Goal: Task Accomplishment & Management: Use online tool/utility

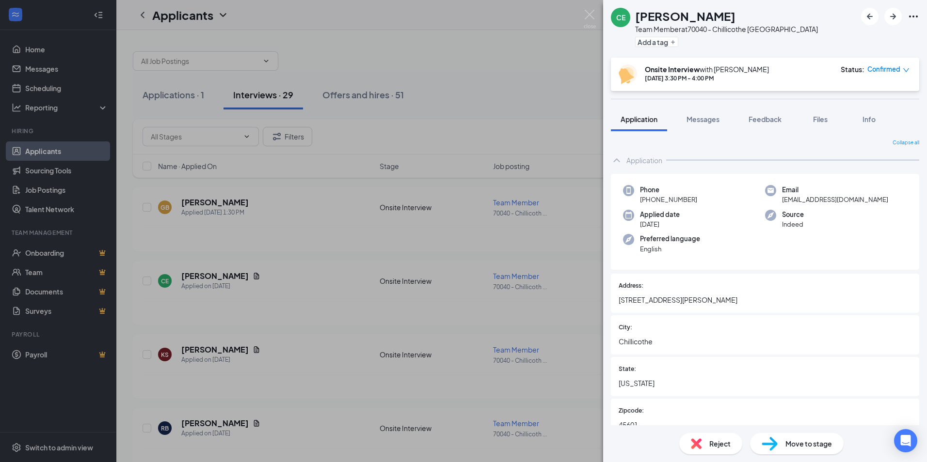
scroll to position [424, 0]
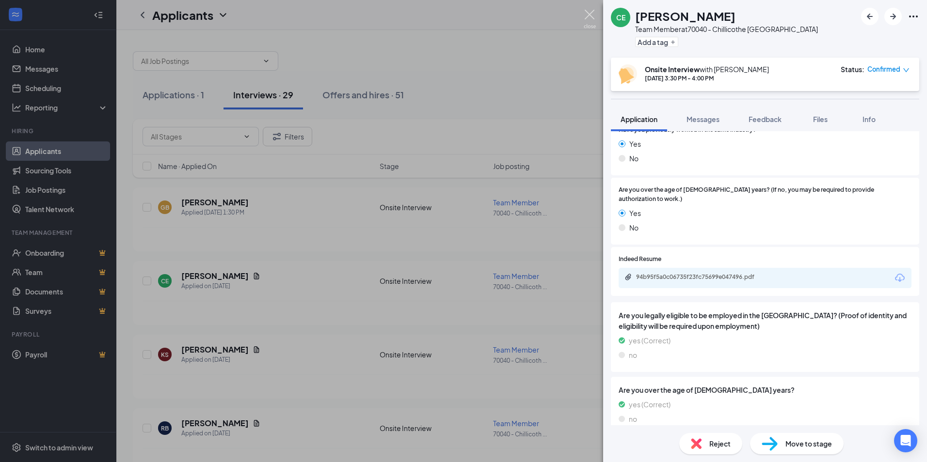
click at [595, 17] on img at bounding box center [590, 19] width 12 height 19
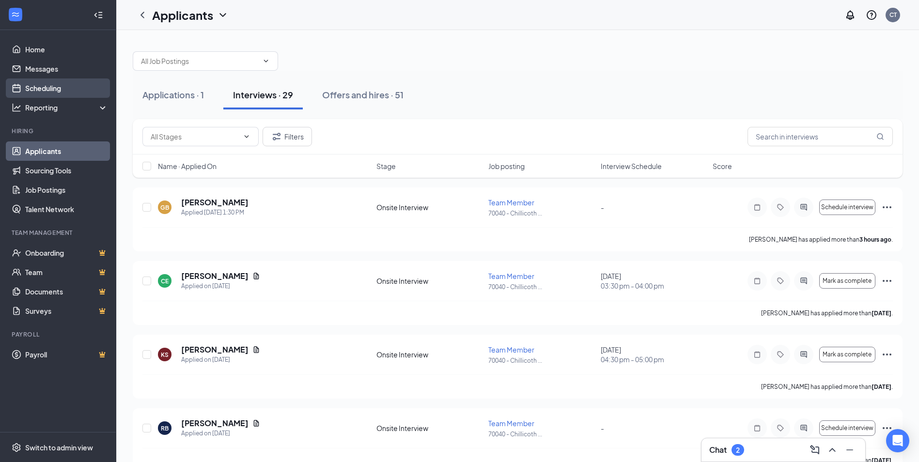
click at [68, 86] on link "Scheduling" at bounding box center [66, 88] width 83 height 19
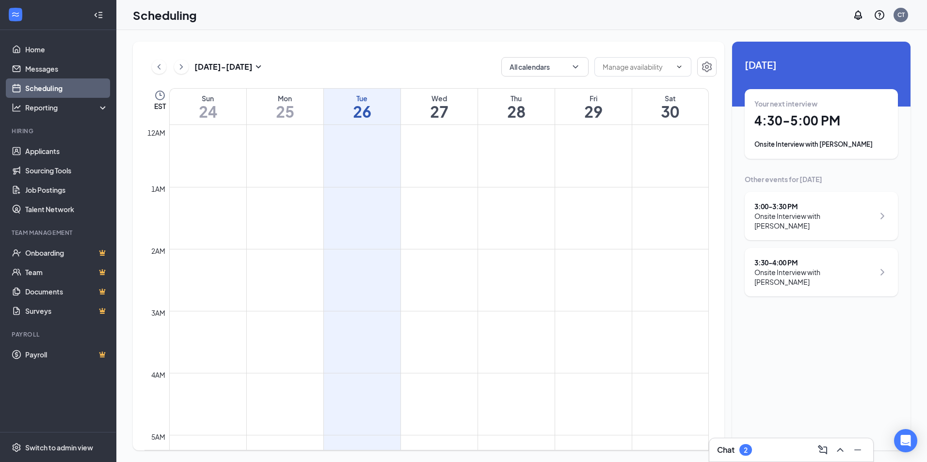
scroll to position [476, 0]
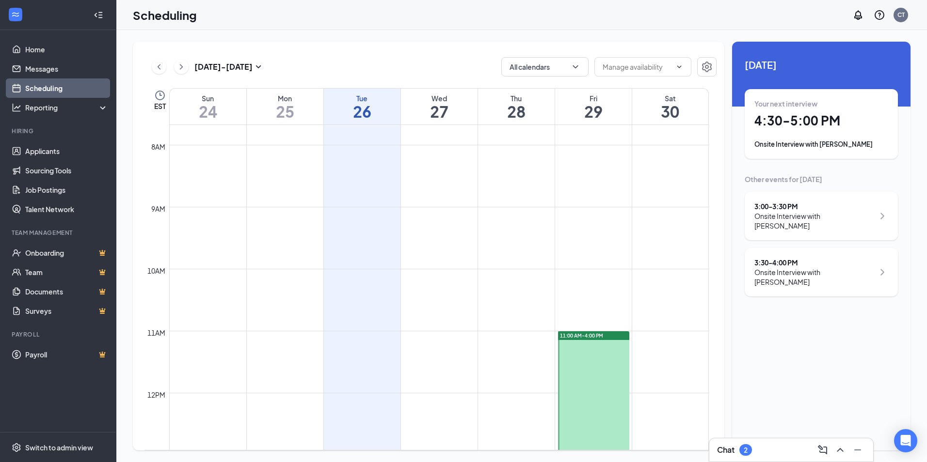
click at [831, 142] on div "Onsite Interview with [PERSON_NAME]" at bounding box center [821, 145] width 134 height 10
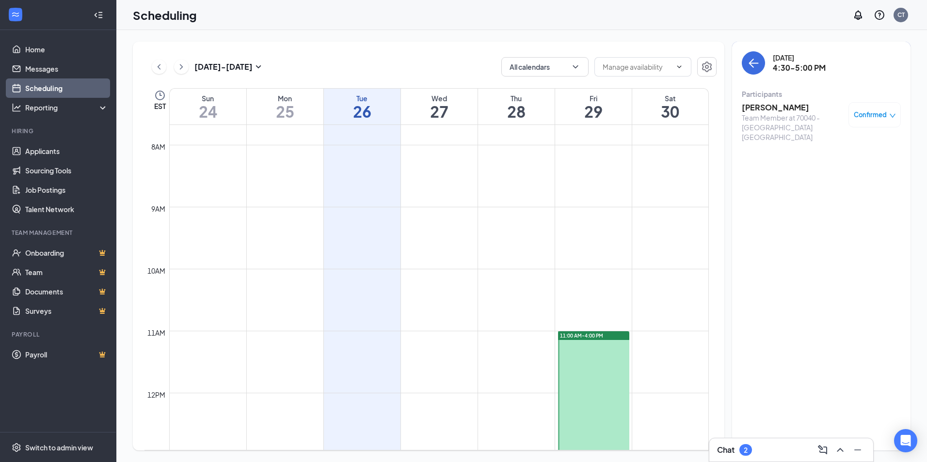
click at [772, 106] on h3 "[PERSON_NAME]" at bounding box center [793, 107] width 102 height 11
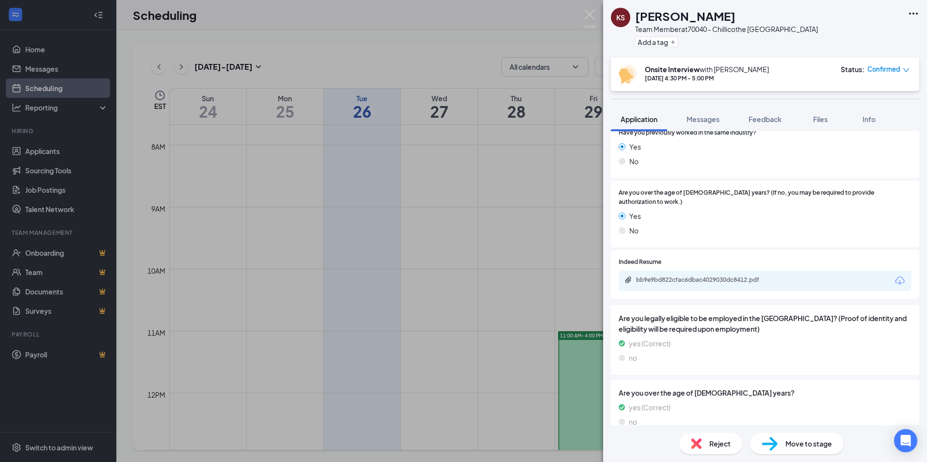
scroll to position [455, 0]
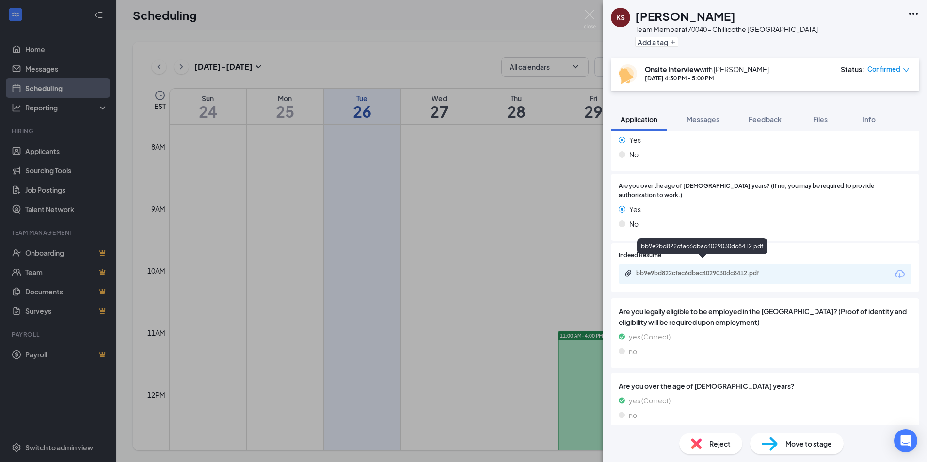
click at [682, 264] on div "bb9e9bd822cfac6dbac4029030dc8412.pdf" at bounding box center [764, 274] width 293 height 20
click at [681, 269] on div "bb9e9bd822cfac6dbac4029030dc8412.pdf" at bounding box center [702, 273] width 157 height 9
